Goal: Subscribe to service/newsletter

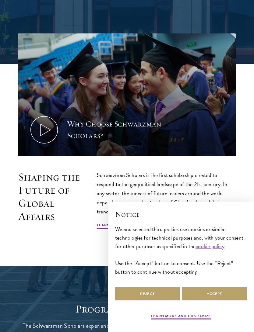
scroll to position [270, 0]
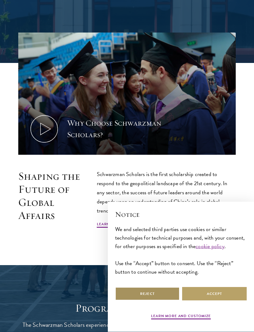
click at [164, 301] on button "Reject" at bounding box center [147, 294] width 65 height 14
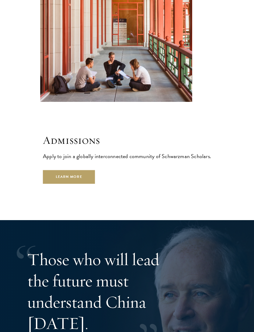
scroll to position [1567, 0]
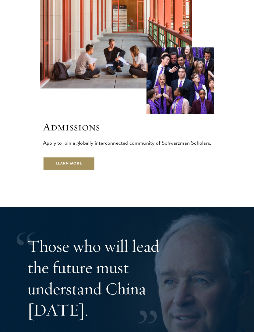
click at [83, 157] on link "Learn More" at bounding box center [69, 164] width 52 height 14
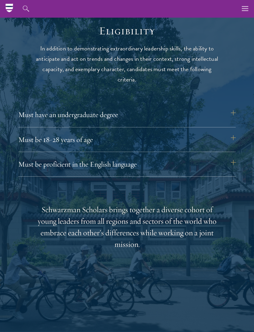
scroll to position [704, 0]
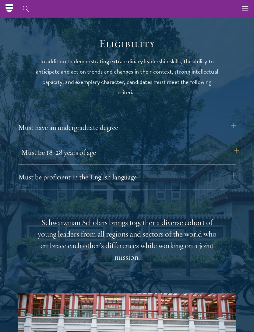
click at [233, 149] on button "Must be 18-28 years of age" at bounding box center [129, 152] width 217 height 15
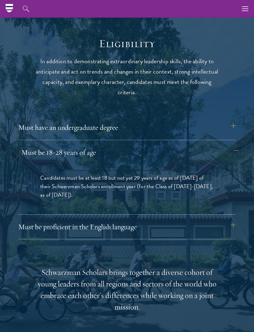
click at [238, 145] on button "Must be 18-28 years of age" at bounding box center [129, 152] width 217 height 15
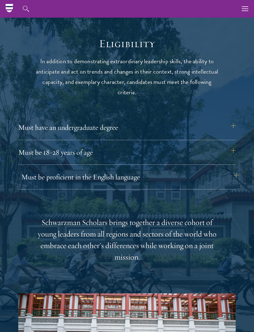
click at [232, 176] on button "Must be proficient in the English language" at bounding box center [129, 177] width 217 height 15
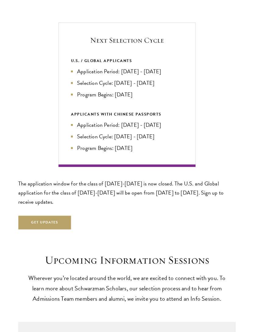
scroll to position [1351, 0]
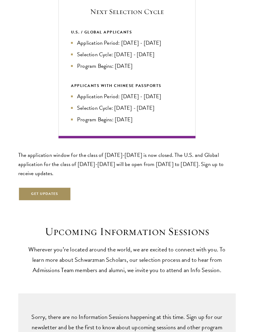
click at [63, 189] on button "Get Updates" at bounding box center [44, 194] width 53 height 14
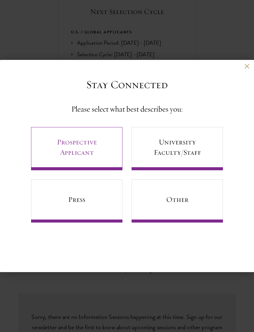
click at [105, 156] on link "Prospective Applicant" at bounding box center [76, 148] width 91 height 43
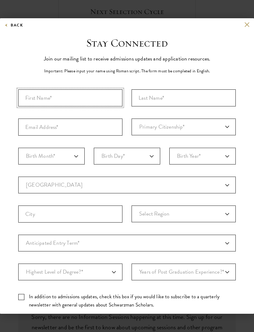
click at [91, 101] on input "First Name*" at bounding box center [70, 97] width 104 height 17
type input "Anh"
click at [180, 99] on input "Last Name (Family Name)*" at bounding box center [184, 97] width 104 height 17
type input "Tran"
type input "cad.ell0502@gmail.com"
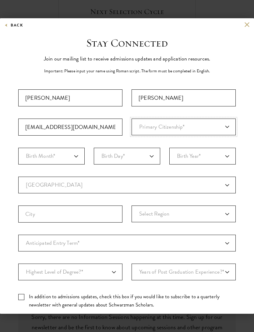
click at [201, 127] on select "Primary Citizenship* Afghanistan Aland Islands Albania Algeria Andorra Angola A…" at bounding box center [184, 127] width 104 height 17
select select "VM"
click at [71, 158] on select "Birth Month* January February March April May June July August September Octobe…" at bounding box center [51, 156] width 66 height 17
select select "02"
click at [132, 156] on select "Birth Day* 1 2 3 4 5 6 7 8 9 10 11 12 13 14 15 16 17 18 19 20 21 22 23 24 25 26…" at bounding box center [127, 156] width 66 height 17
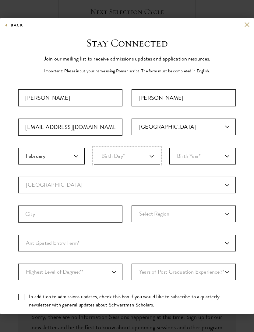
select select "05"
click at [191, 159] on select "Birth Year* 2025 2024 2023 2022 2021 2020 2019 2018 2017 2016 2015 2014 2013 20…" at bounding box center [202, 156] width 66 height 17
select select "2000"
click at [155, 185] on select "Current Country Afghanistan Aland Islands Albania Algeria Andorra Angola Anguil…" at bounding box center [126, 185] width 217 height 17
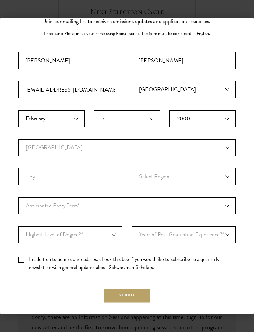
scroll to position [45, 0]
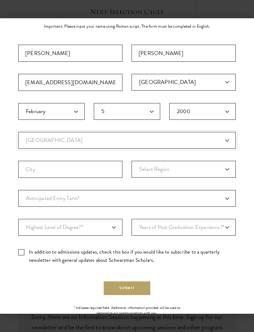
click at [184, 139] on select "Current Country Afghanistan Aland Islands Albania Algeria Andorra Angola Anguil…" at bounding box center [126, 140] width 217 height 17
select select "US"
select select
click at [106, 173] on input "City" at bounding box center [70, 169] width 104 height 17
type input "Haslet"
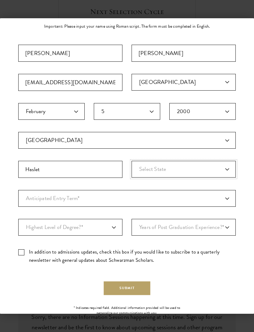
click at [155, 173] on select "Select State Alabama Alaska American Samoa APO/FPO (AA) APO/FPO (AE) APO/FPO (A…" at bounding box center [184, 169] width 104 height 17
select select "TX"
click at [153, 196] on select "Anticipated Entry Term* Just Exploring" at bounding box center [126, 198] width 217 height 17
select select "a6790467-ebe7-4045-a56a-66c1cae98076"
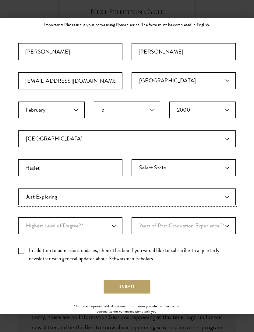
scroll to position [46, 0]
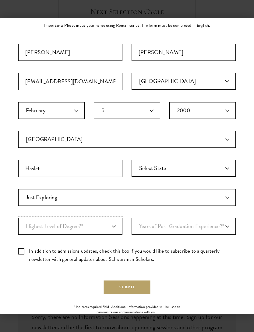
click at [113, 225] on select "Highest Level of Degree?* PHD Bachelor's Master's Current Undergraduate Student" at bounding box center [70, 226] width 104 height 17
select select "baef124f-e103-44b1-8ca6-5d0669438e44"
click at [149, 233] on select "Years of Post Graduation Experience?* 1 2 3 4 5 6 7 8 9 10" at bounding box center [184, 226] width 104 height 17
click at [159, 253] on label "In addition to admissions updates, check this box if you would like to subscrib…" at bounding box center [126, 255] width 217 height 16
click at [159, 251] on input "In addition to admissions updates, check this box if you would like to subscrib…" at bounding box center [126, 249] width 217 height 4
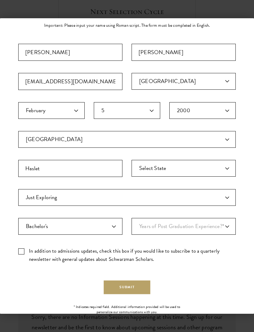
checkbox input "true"
click at [166, 225] on select "Years of Post Graduation Experience?* 1 2 3 4 5 6 7 8 9 10" at bounding box center [184, 226] width 104 height 17
select select "1"
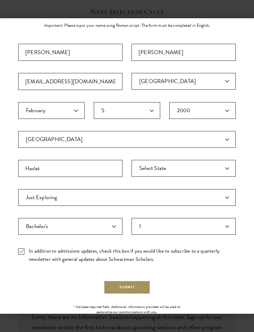
click at [135, 283] on button "Submit" at bounding box center [127, 288] width 47 height 14
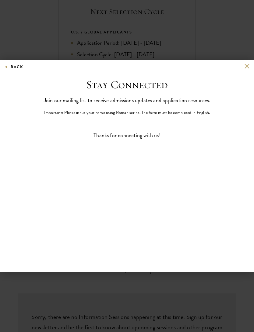
scroll to position [0, 0]
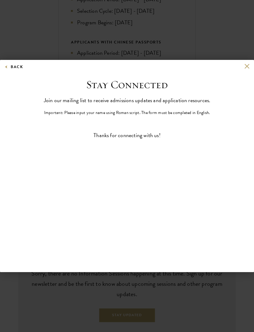
click at [251, 72] on div "Back Stay Connected Please select what best describes you: Prospective Applican…" at bounding box center [127, 166] width 254 height 212
click at [248, 69] on button at bounding box center [246, 66] width 5 height 5
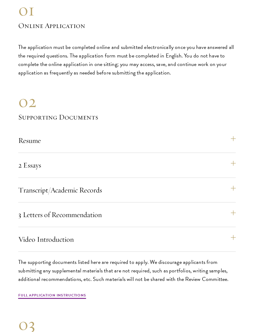
scroll to position [1885, 0]
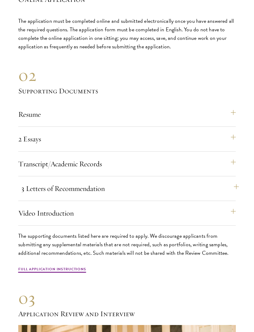
click at [230, 182] on button "3 Letters of Recommendation" at bounding box center [129, 188] width 217 height 15
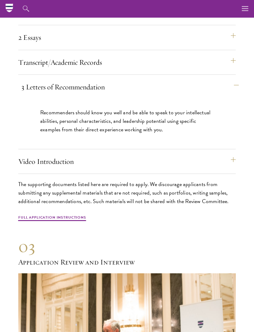
scroll to position [1838, 0]
click at [229, 154] on button "Video Introduction" at bounding box center [129, 161] width 217 height 15
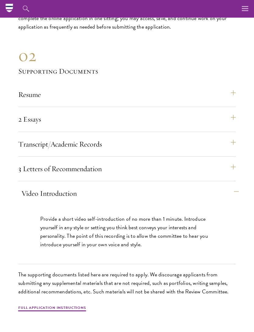
scroll to position [1743, 0]
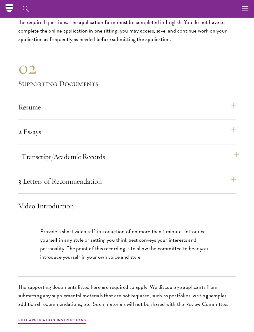
click at [233, 149] on button "Transcript/Academic Records" at bounding box center [129, 156] width 217 height 15
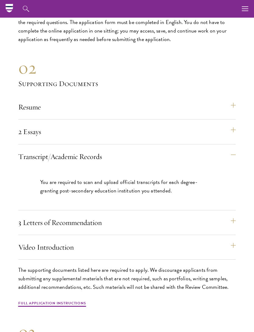
click at [238, 142] on section "01 Online Application 01 Online Application The application must be completed o…" at bounding box center [127, 273] width 254 height 614
click at [238, 145] on section "01 Online Application 01 Online Application The application must be completed o…" at bounding box center [127, 273] width 254 height 614
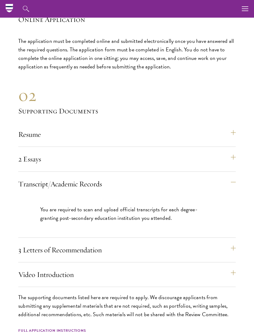
scroll to position [1713, 0]
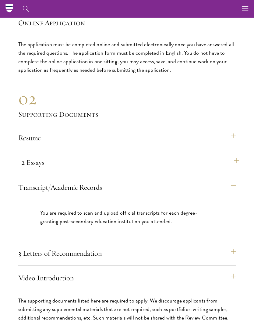
click at [229, 155] on button "2 Essays" at bounding box center [129, 162] width 217 height 15
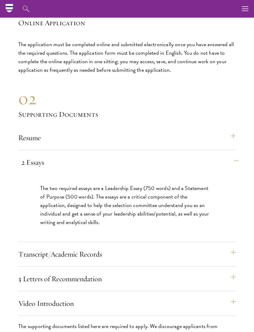
click at [234, 155] on button "2 Essays" at bounding box center [129, 162] width 217 height 15
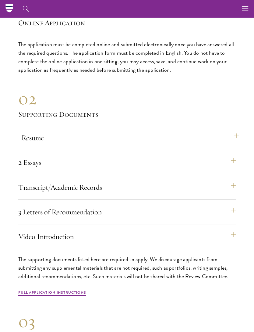
click at [230, 133] on button "Resume" at bounding box center [129, 138] width 217 height 15
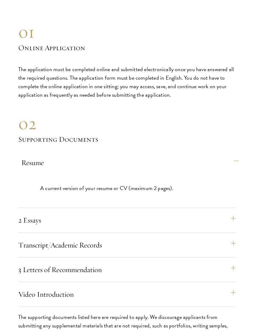
scroll to position [1686, 0]
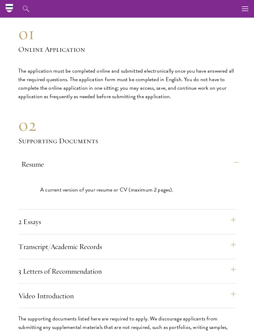
click at [234, 157] on button "Resume" at bounding box center [129, 164] width 217 height 15
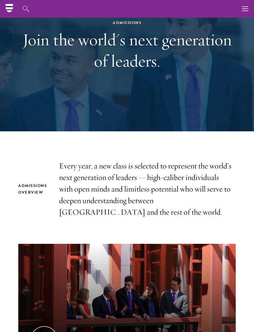
scroll to position [0, 0]
